Goal: Transaction & Acquisition: Purchase product/service

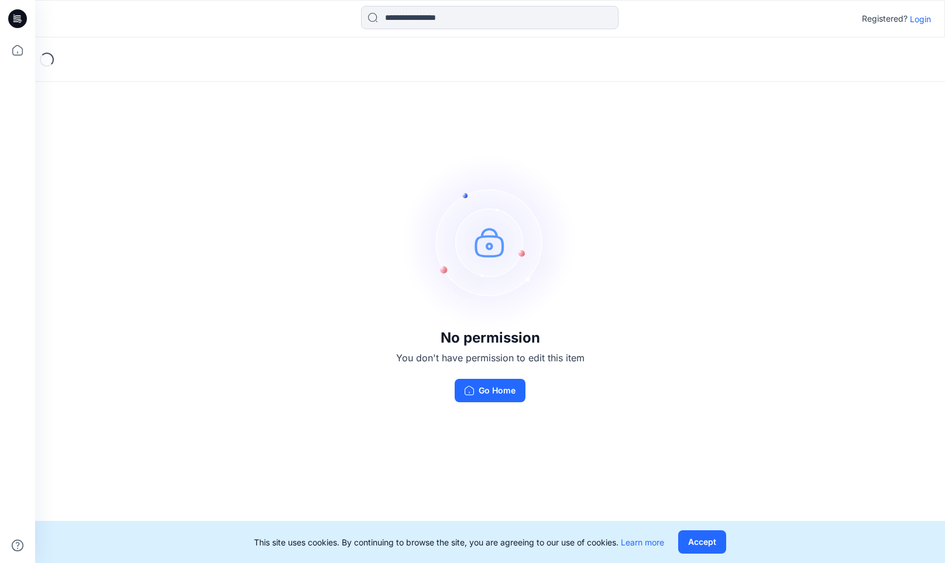
click at [918, 17] on p "Login" at bounding box center [920, 19] width 21 height 12
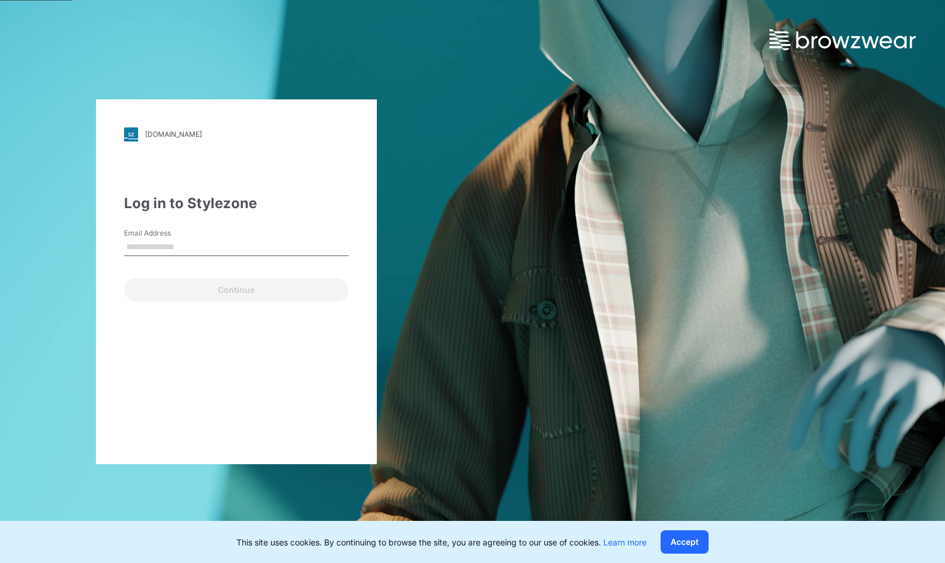
click at [238, 248] on input "Email Address" at bounding box center [236, 248] width 225 height 18
type input "**********"
click at [247, 294] on button "Continue" at bounding box center [236, 290] width 225 height 23
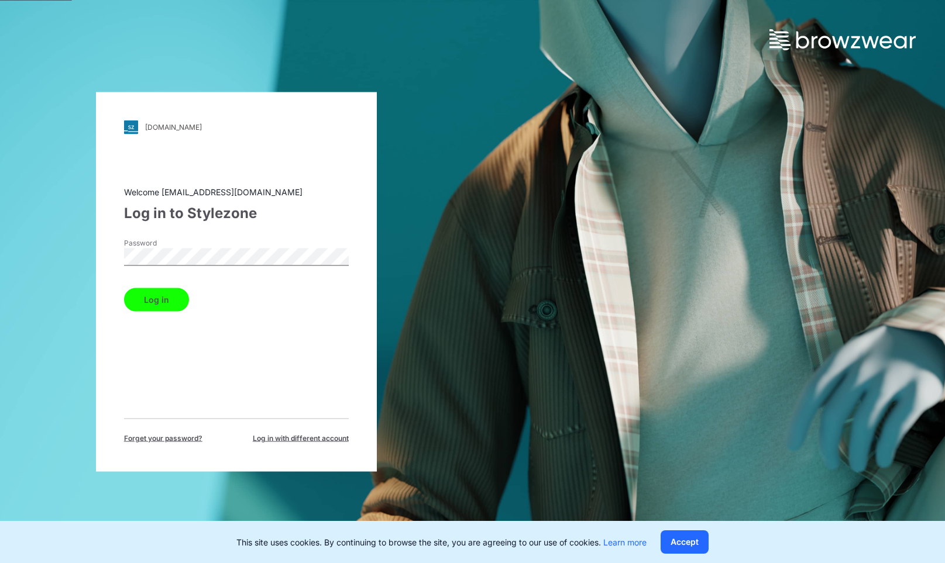
click at [156, 300] on button "Log in" at bounding box center [156, 299] width 65 height 23
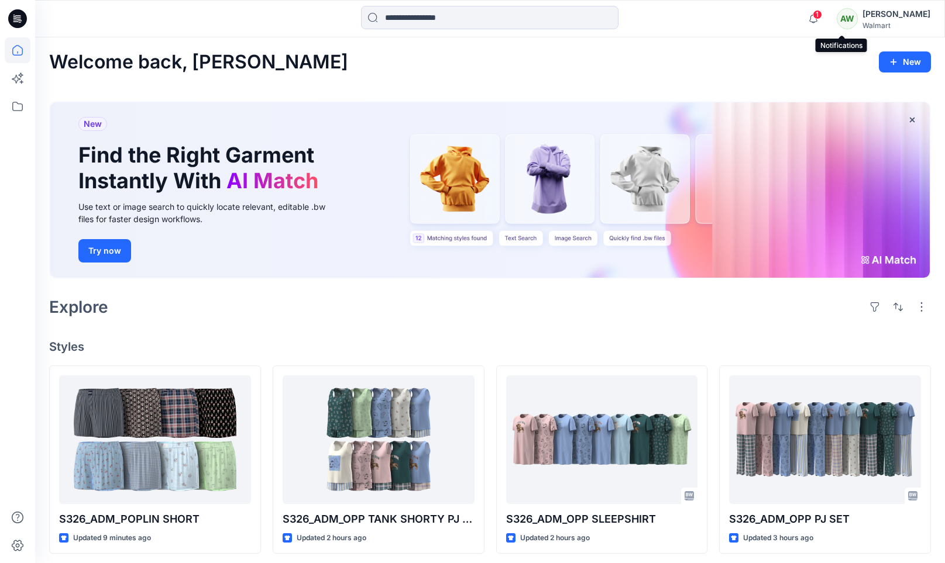
click at [822, 15] on span "1" at bounding box center [817, 14] width 9 height 9
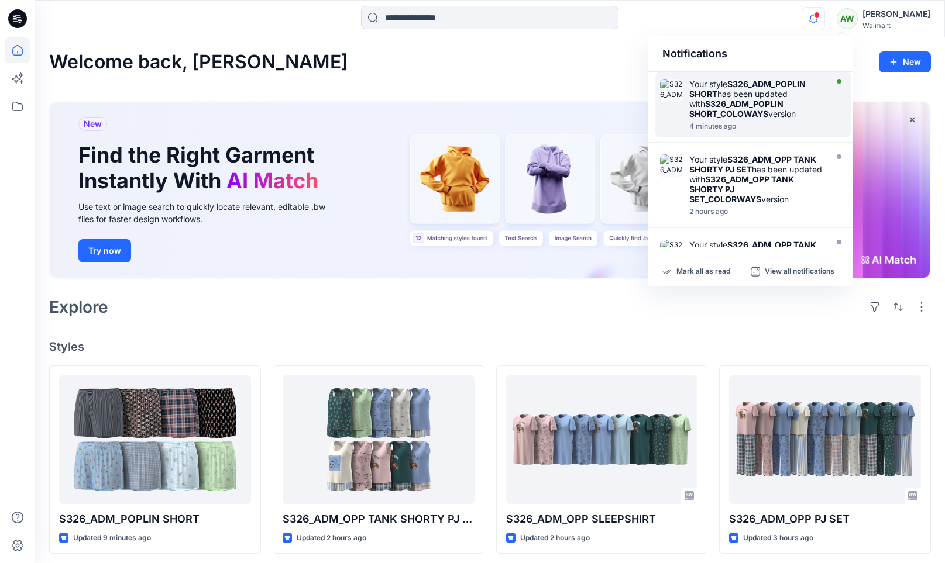
click at [779, 94] on div "Your style S326_ADM_POPLIN SHORT has been updated with S326_ADM_POPLIN SHORT_CO…" at bounding box center [756, 99] width 135 height 40
